Goal: Information Seeking & Learning: Check status

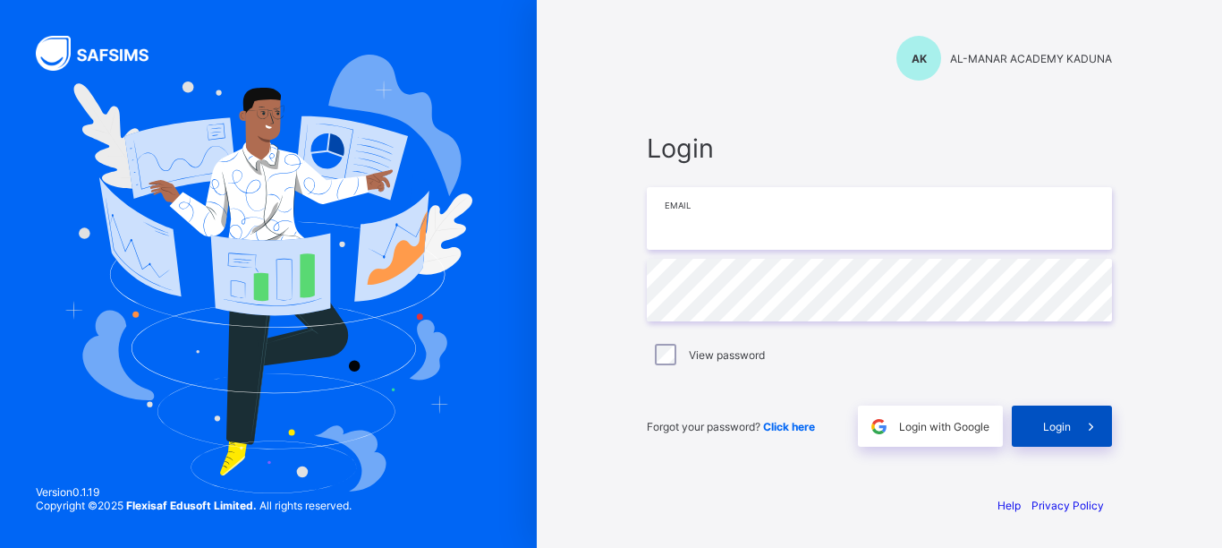
type input "**********"
click at [1063, 435] on div "Login" at bounding box center [1062, 425] width 100 height 41
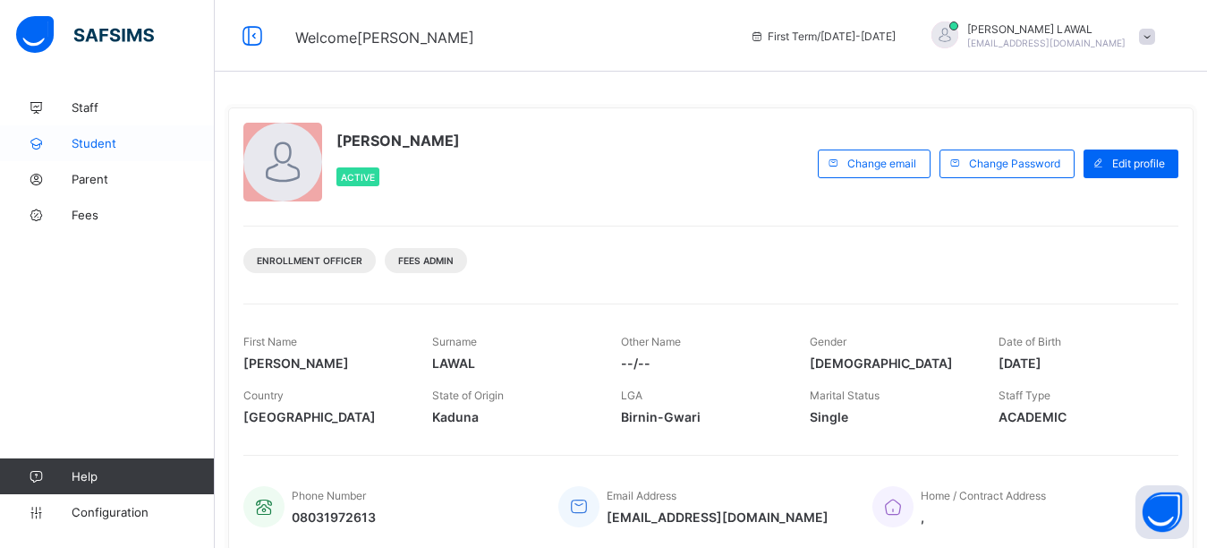
click at [100, 140] on span "Student" at bounding box center [143, 143] width 143 height 14
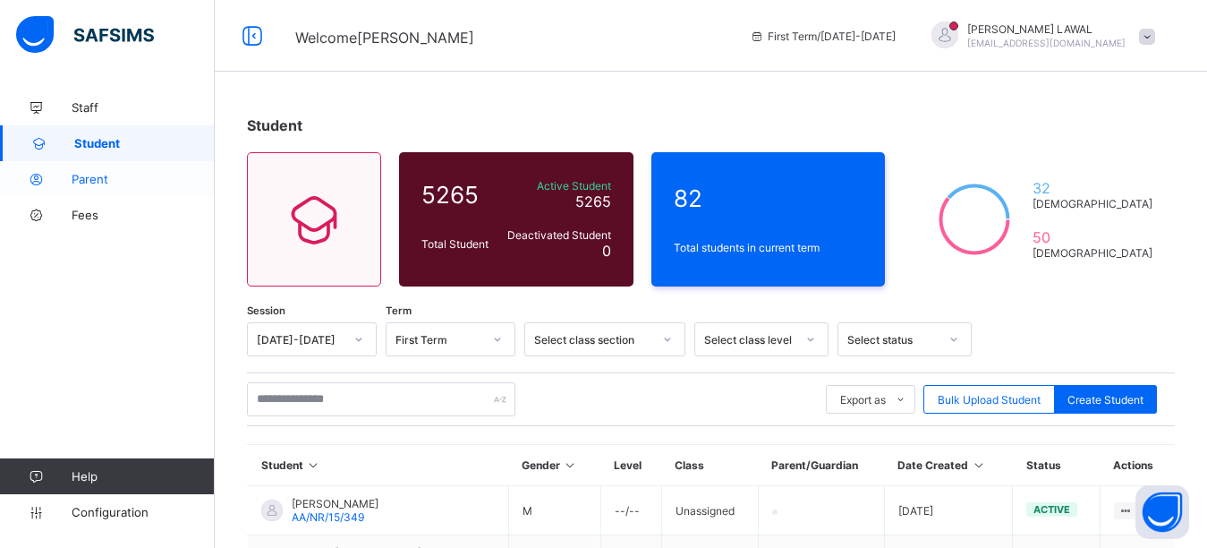
click at [84, 184] on span "Parent" at bounding box center [143, 179] width 143 height 14
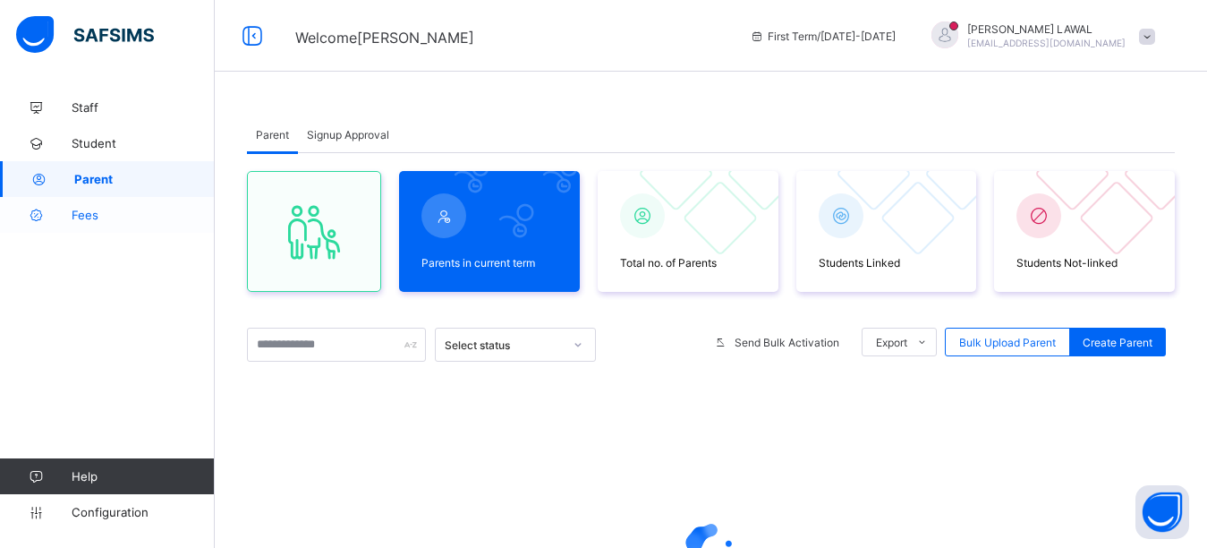
click at [70, 215] on icon at bounding box center [36, 215] width 72 height 13
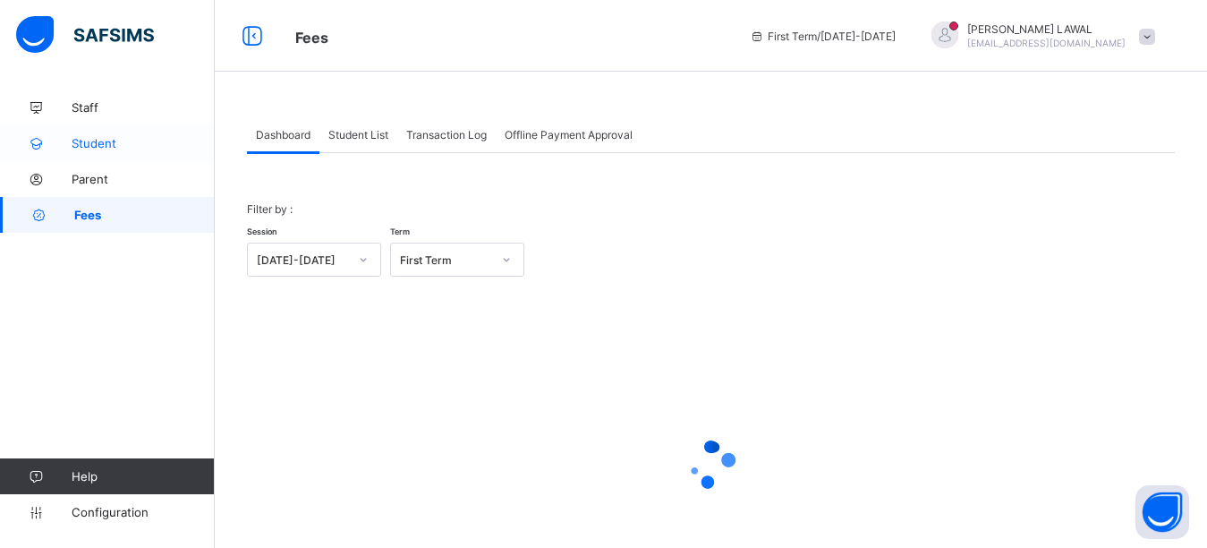
click at [93, 132] on link "Student" at bounding box center [107, 143] width 215 height 36
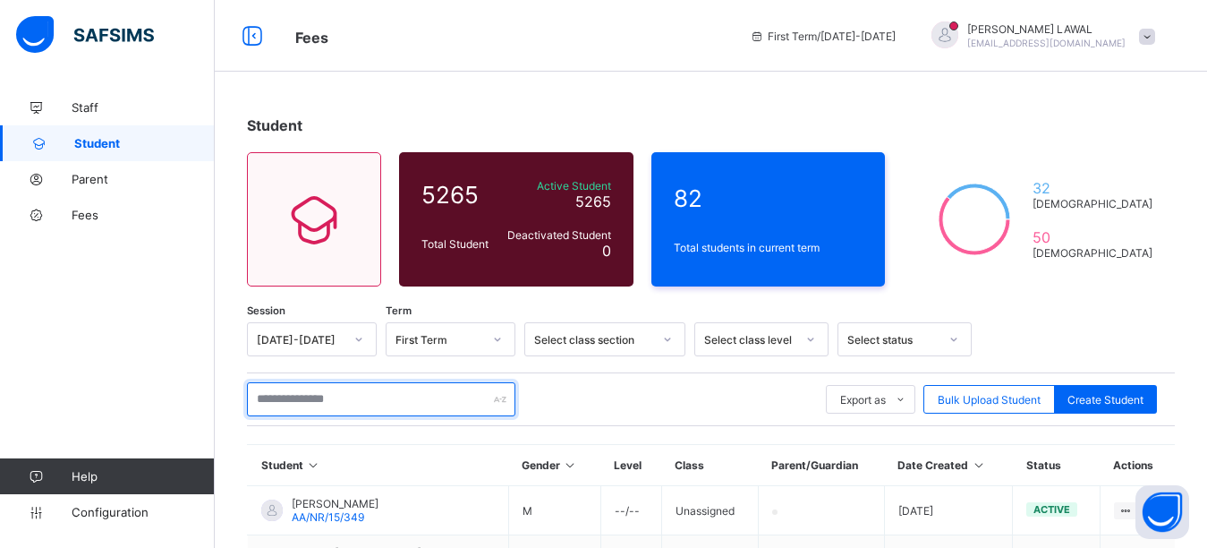
click at [349, 400] on input "text" at bounding box center [381, 399] width 268 height 34
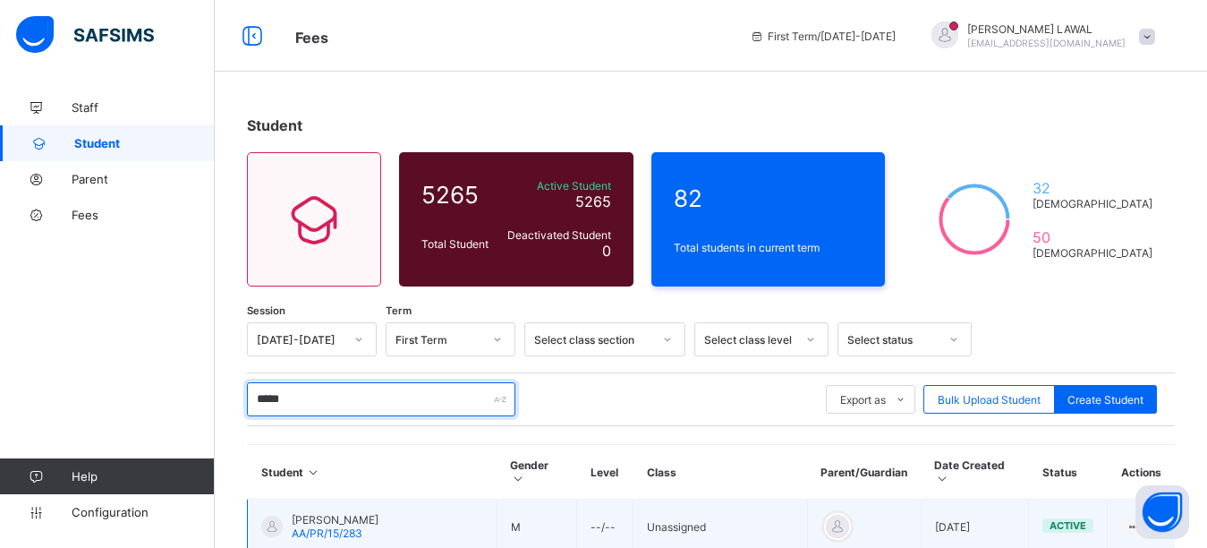
type input "*****"
click at [334, 526] on span "AA/PR/15/283" at bounding box center [327, 532] width 71 height 13
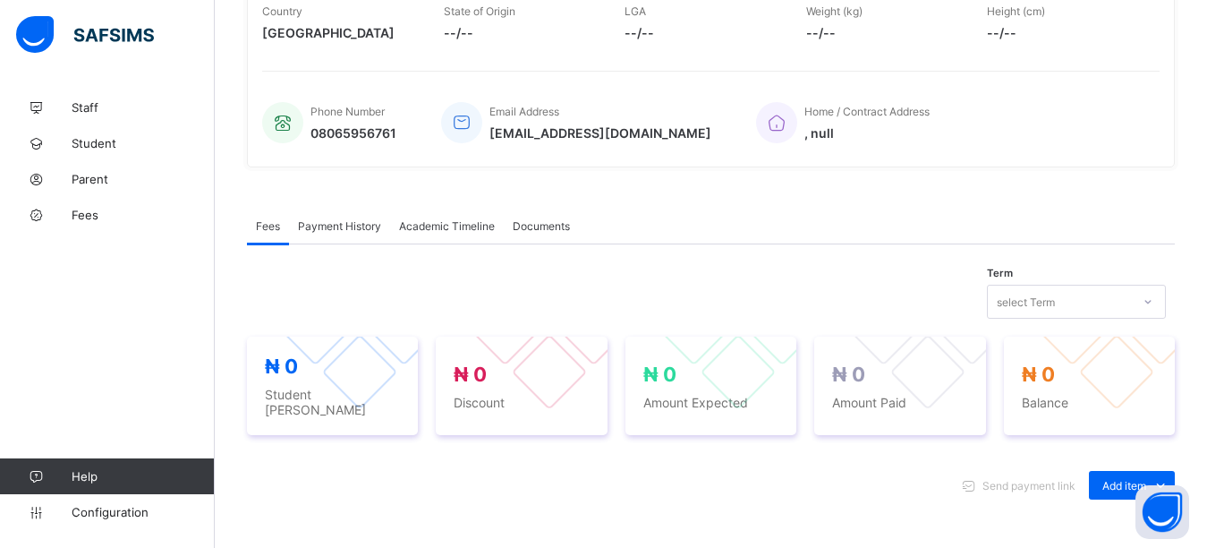
scroll to position [362, 0]
click at [1144, 312] on div "select Term" at bounding box center [1076, 299] width 179 height 34
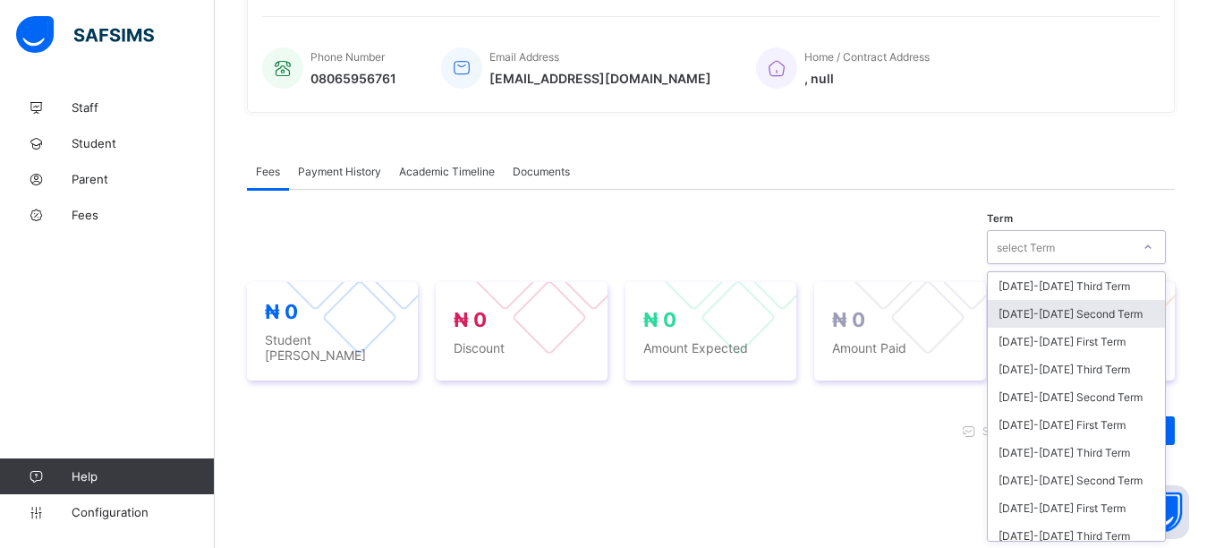
scroll to position [415, 0]
click at [770, 133] on div "Fees Payment History Academic Timeline Documents Fees More Options Term option …" at bounding box center [711, 486] width 928 height 723
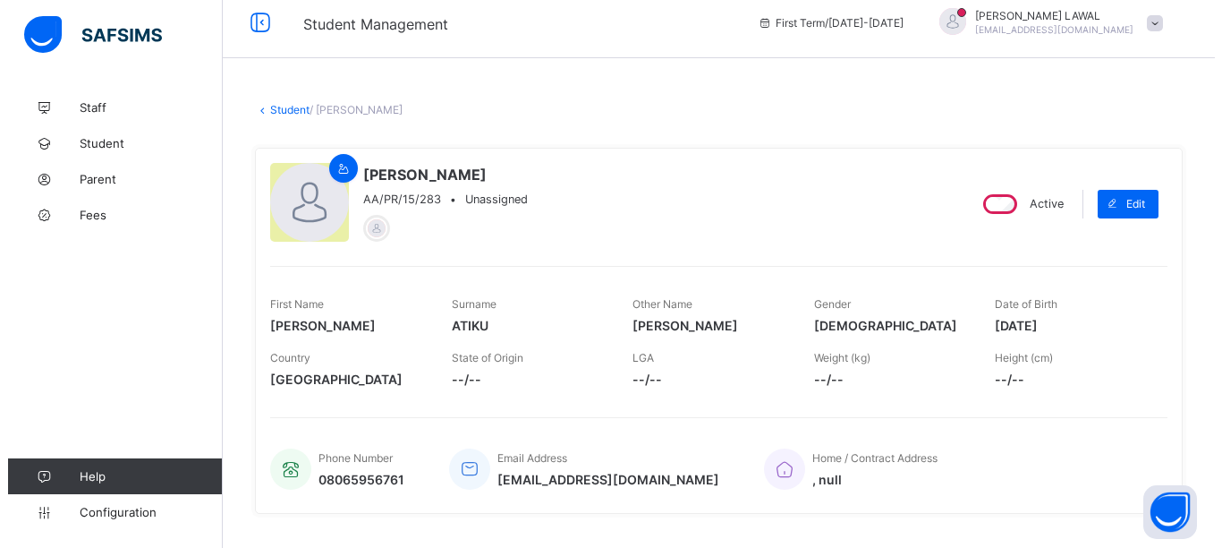
scroll to position [0, 0]
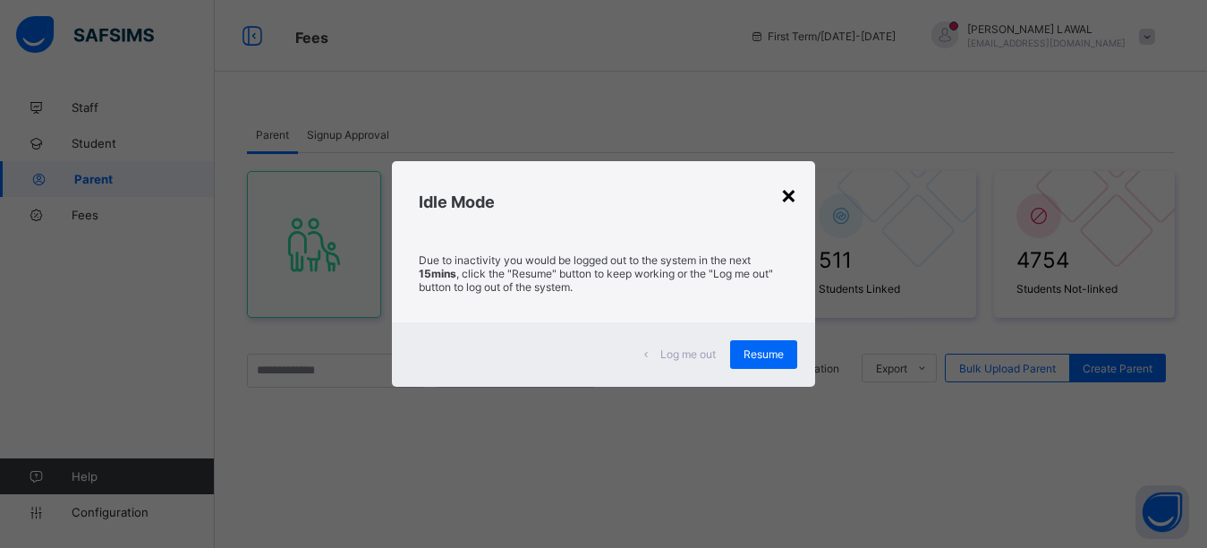
click at [788, 200] on div "×" at bounding box center [788, 194] width 17 height 30
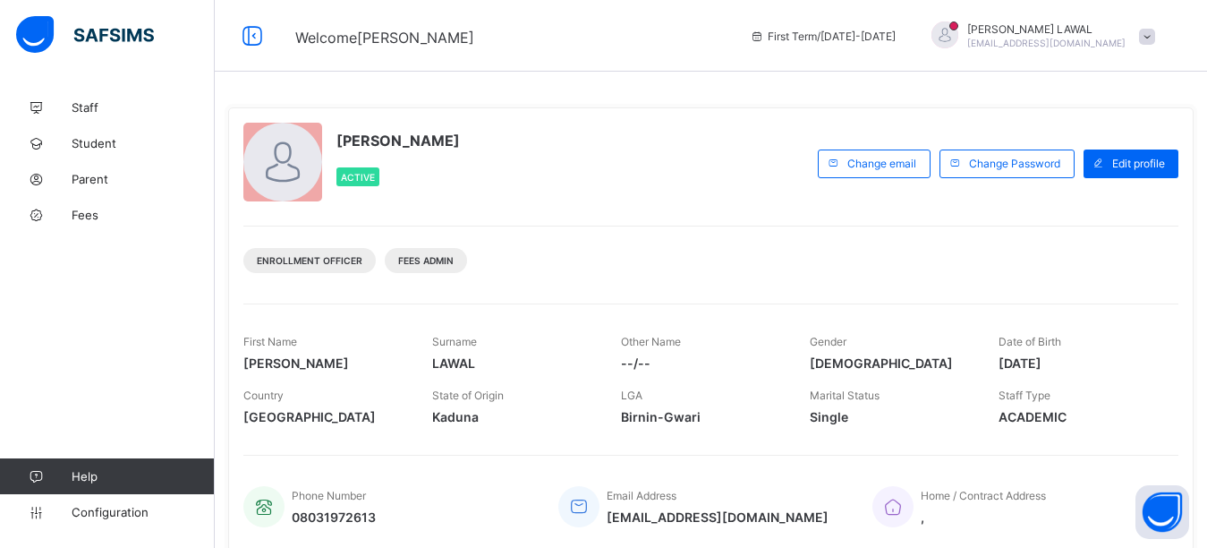
drag, startPoint x: 0, startPoint y: 1, endPoint x: 106, endPoint y: 361, distance: 374.9
click at [106, 361] on div "Staff Student Parent Fees Help Configuration" at bounding box center [107, 310] width 215 height 476
click at [97, 140] on span "Student" at bounding box center [143, 143] width 143 height 14
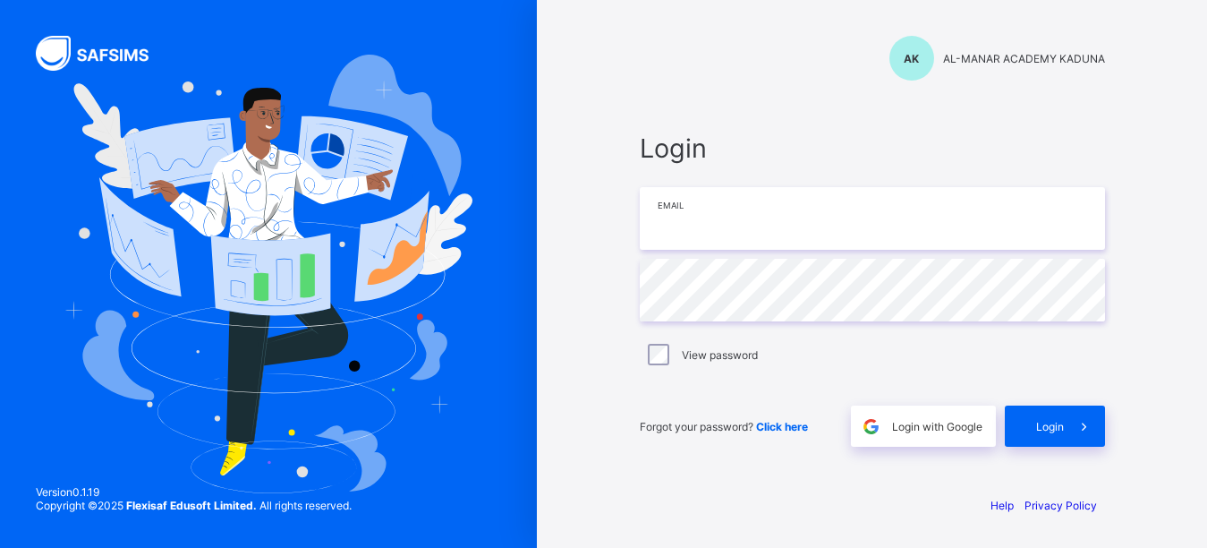
type input "**********"
click at [94, 265] on img at bounding box center [267, 274] width 407 height 438
